Goal: Information Seeking & Learning: Learn about a topic

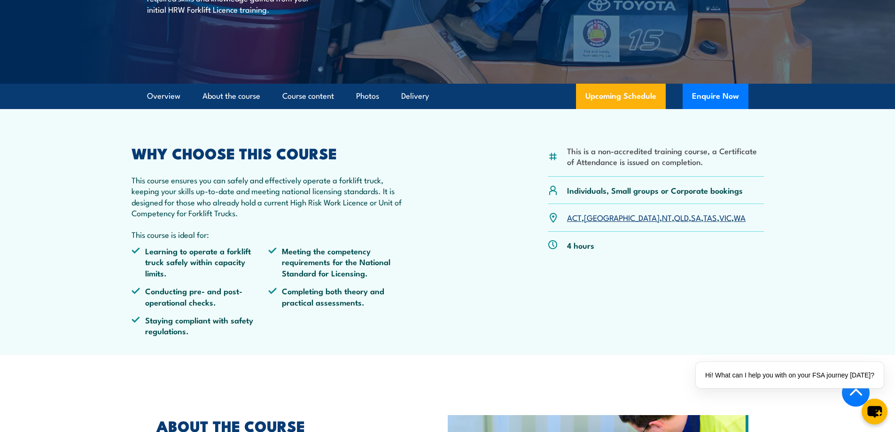
scroll to position [188, 0]
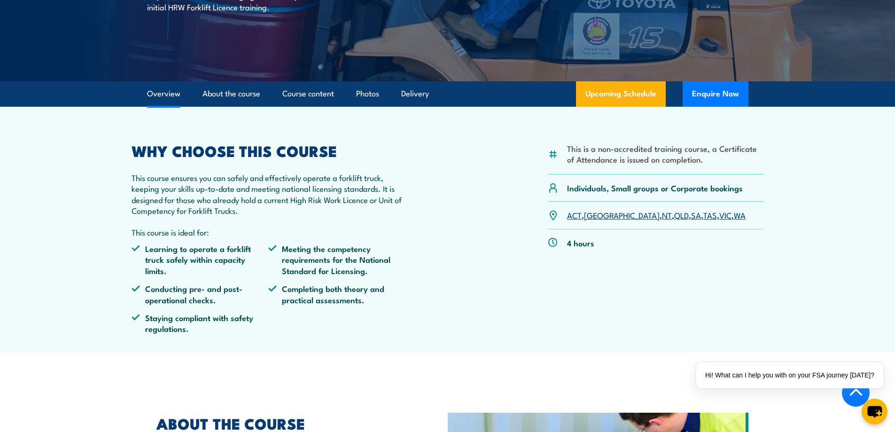
click at [595, 215] on link "[GEOGRAPHIC_DATA]" at bounding box center [622, 214] width 76 height 11
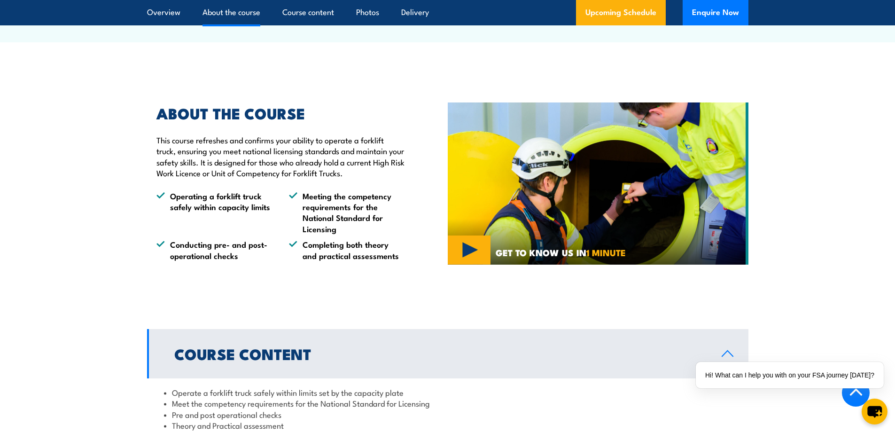
scroll to position [517, 0]
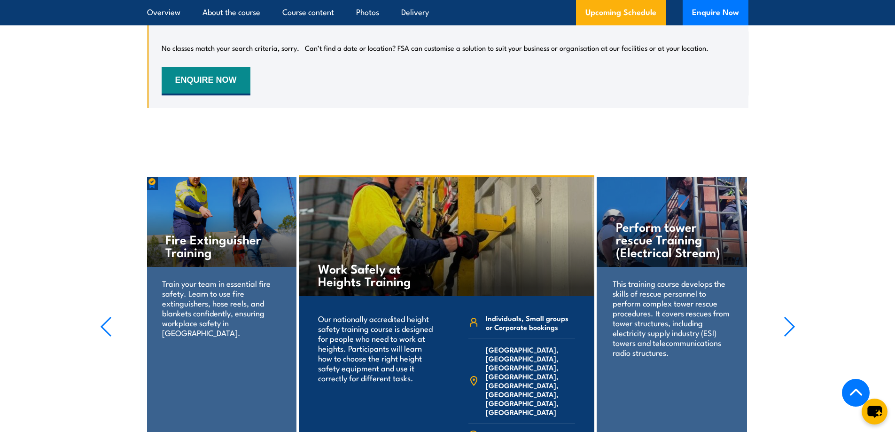
scroll to position [1583, 0]
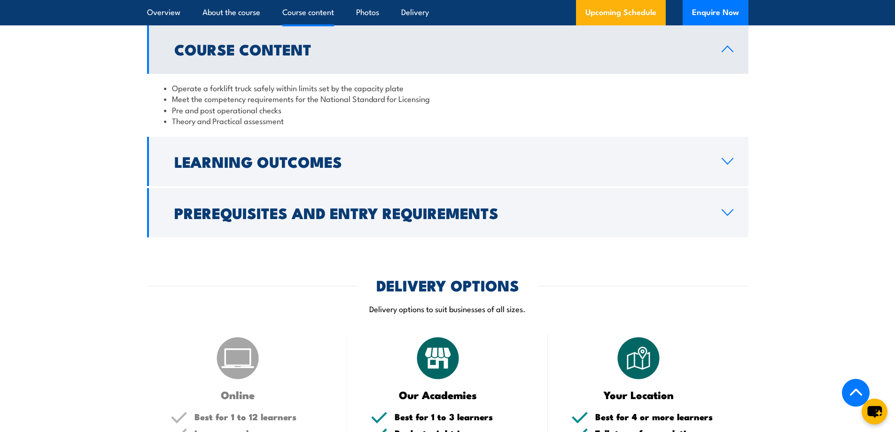
scroll to position [846, 0]
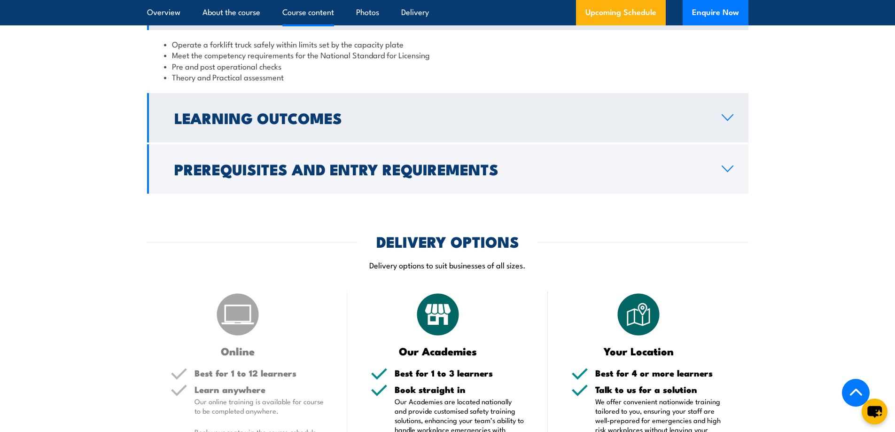
click at [186, 124] on h2 "Learning Outcomes" at bounding box center [440, 117] width 532 height 13
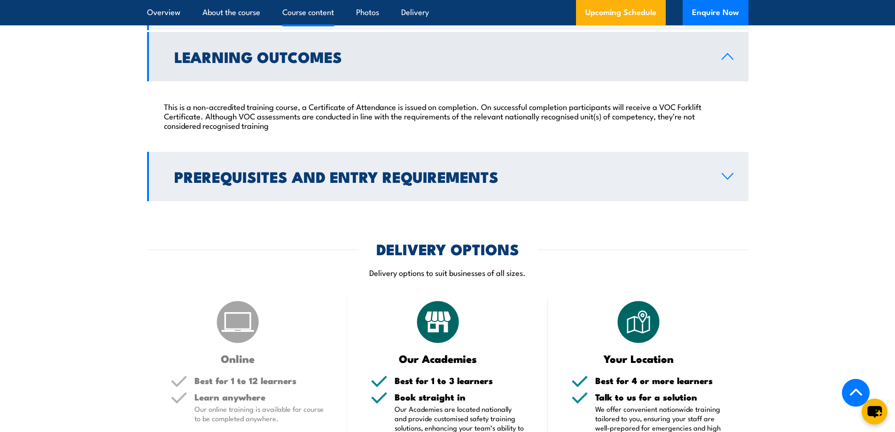
click at [229, 176] on h2 "Prerequisites and Entry Requirements" at bounding box center [440, 176] width 532 height 13
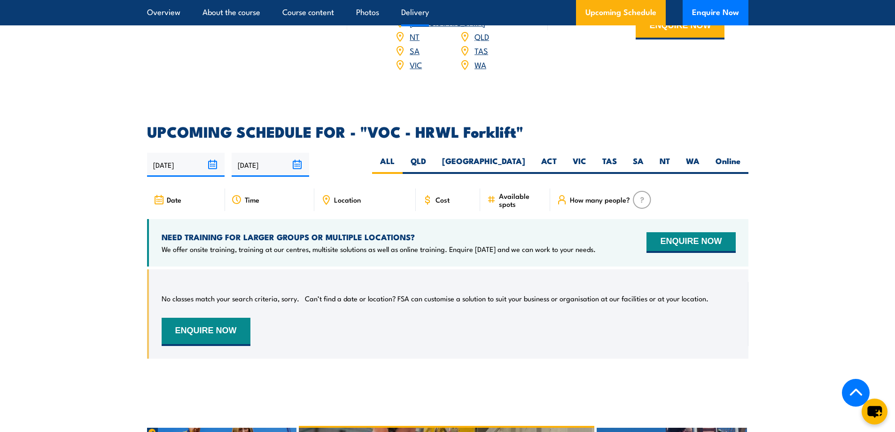
scroll to position [1409, 0]
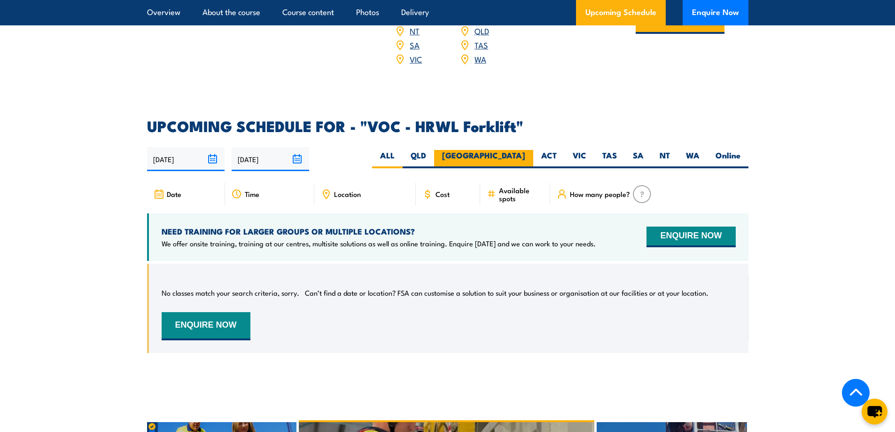
click at [518, 150] on label "[GEOGRAPHIC_DATA]" at bounding box center [483, 159] width 99 height 18
click at [525, 150] on input "[GEOGRAPHIC_DATA]" at bounding box center [528, 153] width 6 height 6
radio input "true"
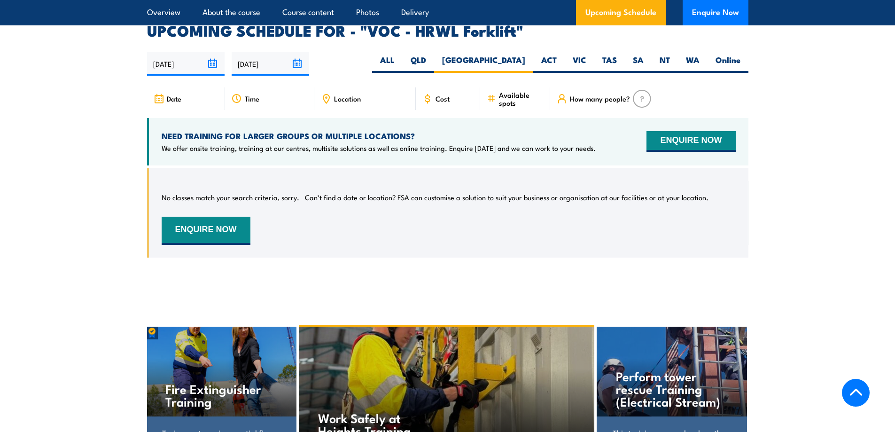
scroll to position [1442, 0]
